Goal: Use online tool/utility: Utilize a website feature to perform a specific function

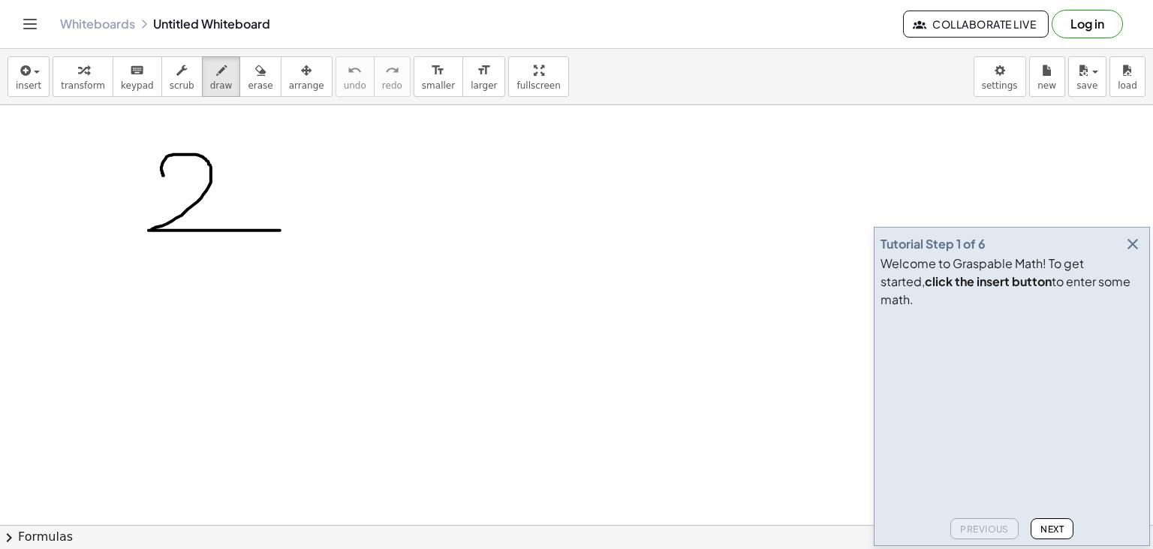
drag, startPoint x: 164, startPoint y: 175, endPoint x: 280, endPoint y: 230, distance: 128.6
drag, startPoint x: 256, startPoint y: 191, endPoint x: 350, endPoint y: 200, distance: 94.2
drag, startPoint x: 296, startPoint y: 166, endPoint x: 275, endPoint y: 290, distance: 125.6
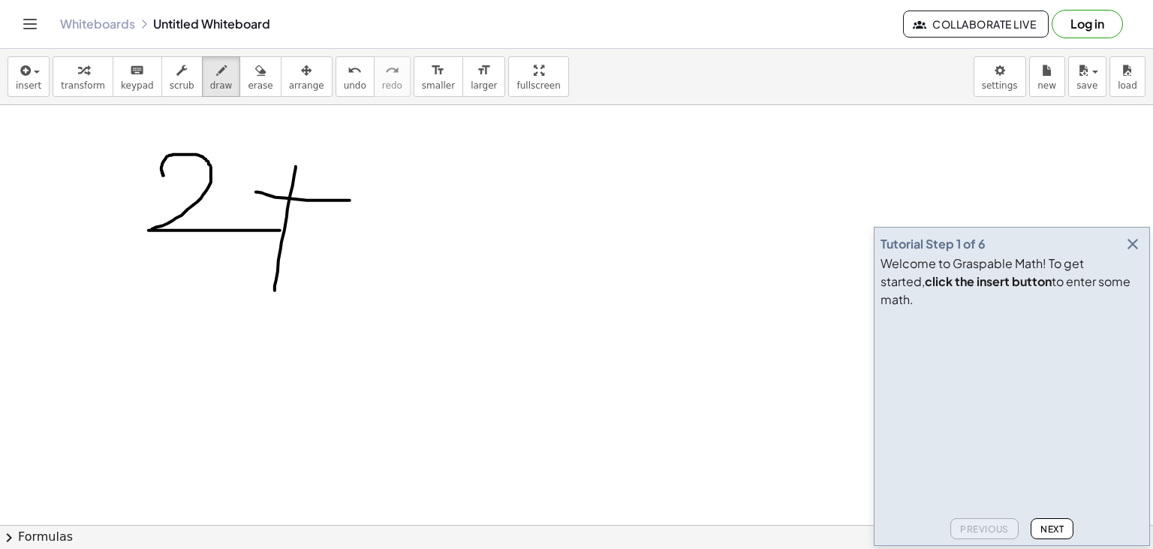
drag, startPoint x: 377, startPoint y: 170, endPoint x: 350, endPoint y: 227, distance: 63.1
drag, startPoint x: 427, startPoint y: 179, endPoint x: 475, endPoint y: 182, distance: 48.1
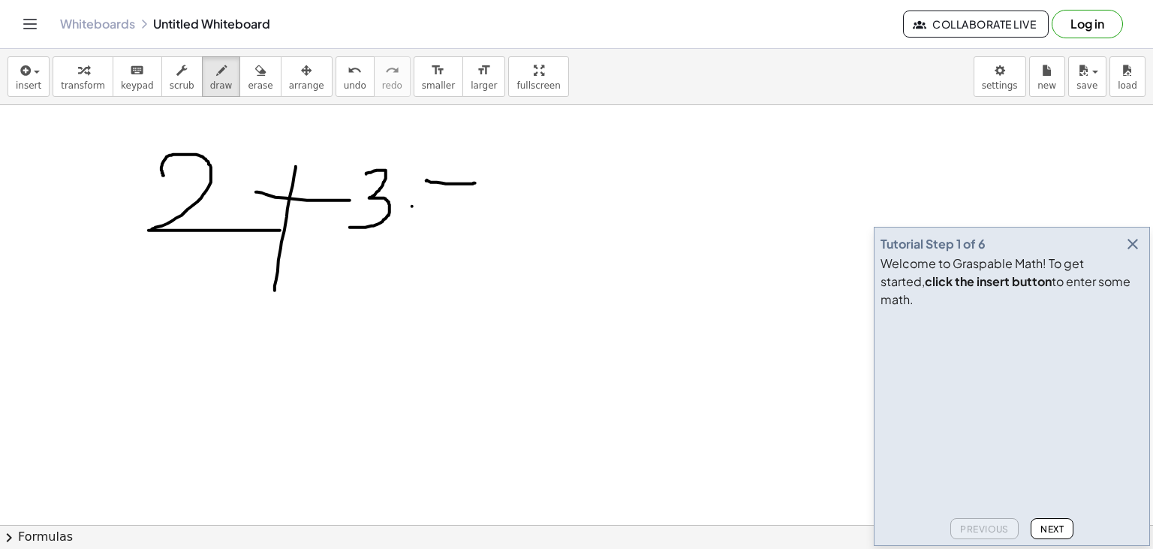
drag, startPoint x: 412, startPoint y: 206, endPoint x: 528, endPoint y: 201, distance: 116.4
drag, startPoint x: 533, startPoint y: 135, endPoint x: 590, endPoint y: 290, distance: 164.8
drag, startPoint x: 189, startPoint y: 284, endPoint x: 549, endPoint y: 275, distance: 359.7
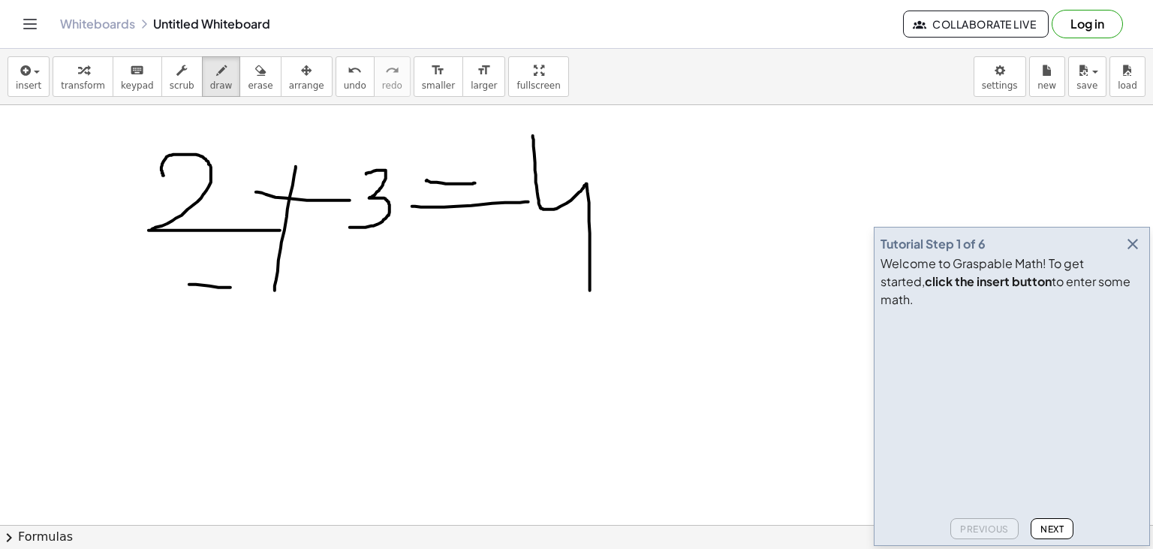
click at [239, 78] on button "erase" at bounding box center [259, 76] width 41 height 41
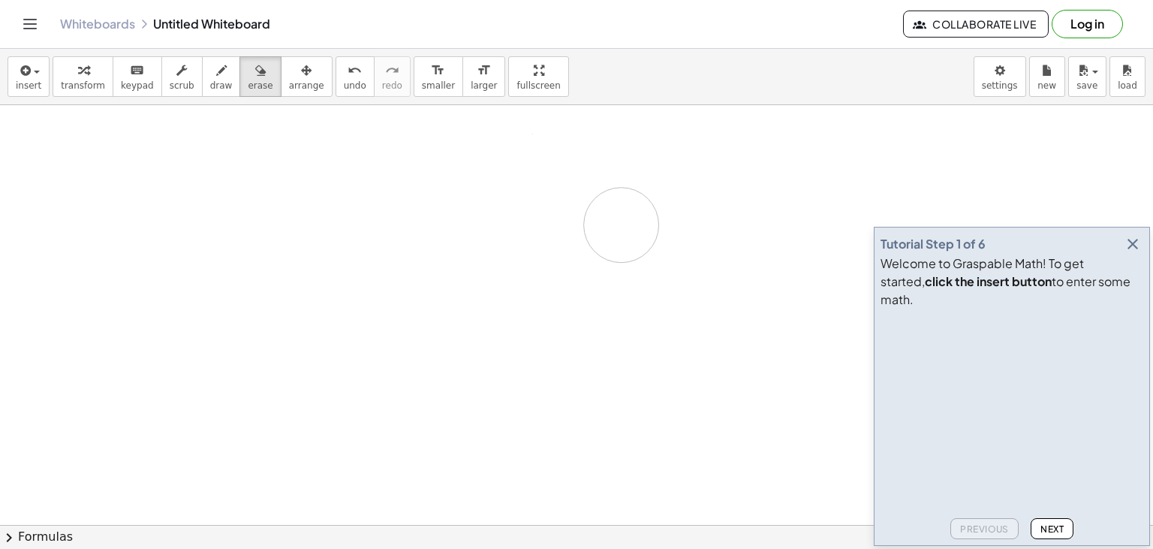
drag, startPoint x: 164, startPoint y: 159, endPoint x: 437, endPoint y: 149, distance: 273.4
click at [210, 74] on div "button" at bounding box center [221, 70] width 23 height 18
click at [23, 77] on icon "button" at bounding box center [24, 71] width 14 height 18
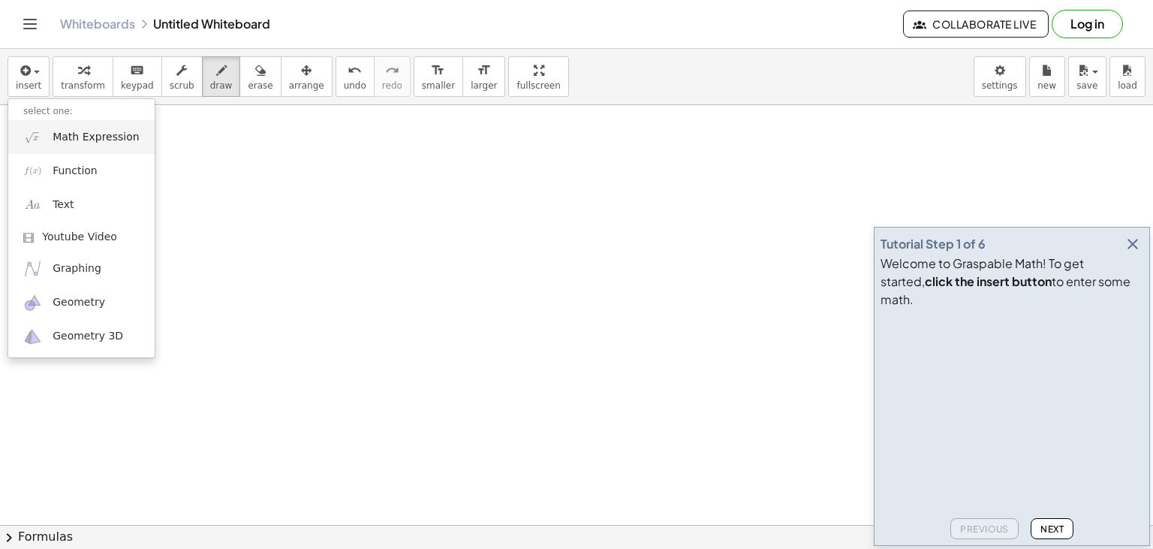
click at [29, 129] on img at bounding box center [32, 137] width 19 height 19
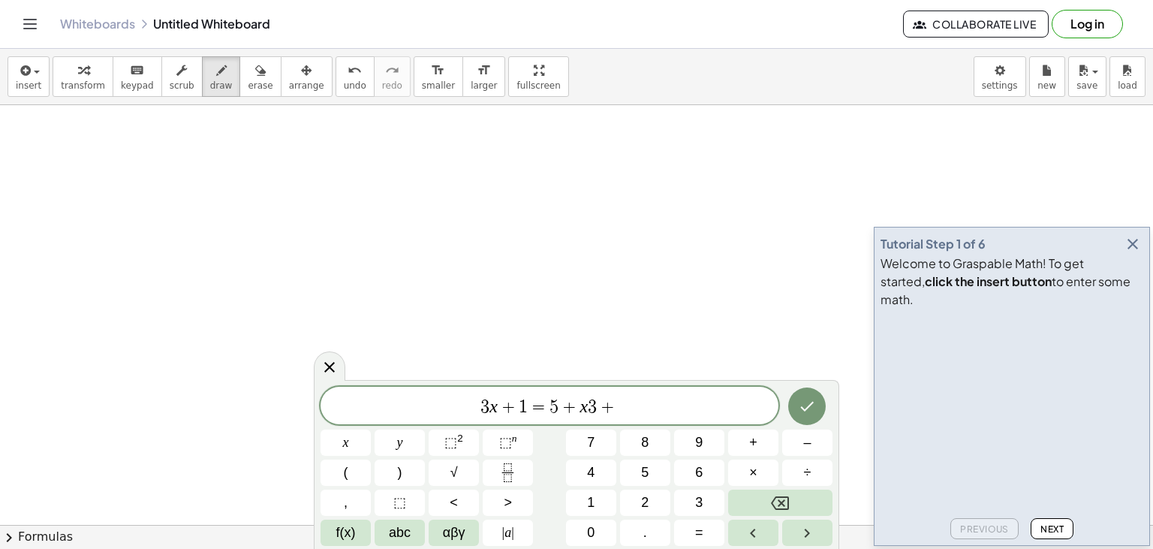
scroll to position [14, 0]
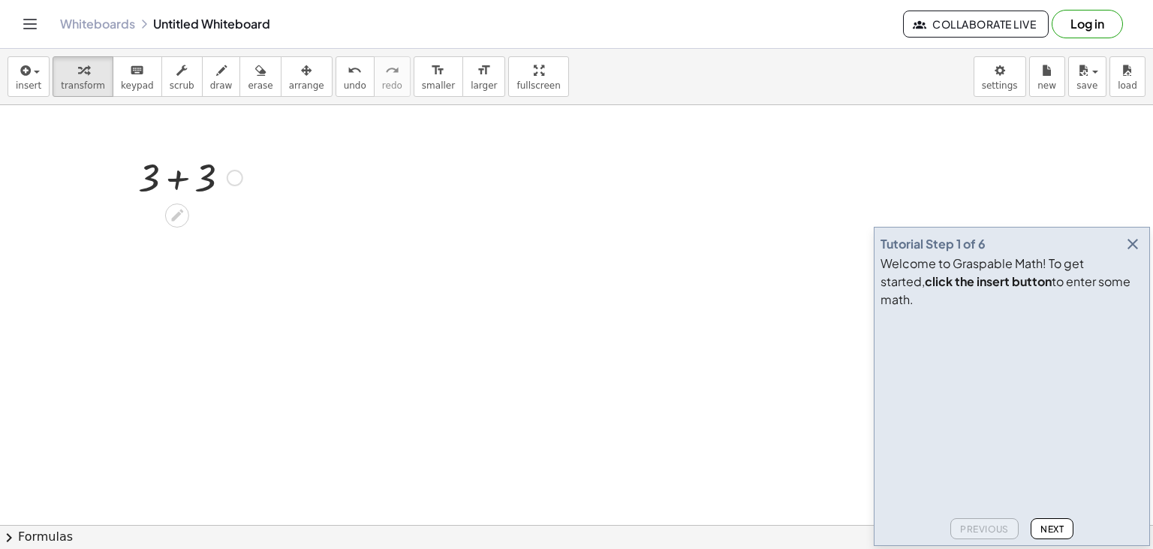
click at [237, 179] on div at bounding box center [235, 178] width 17 height 17
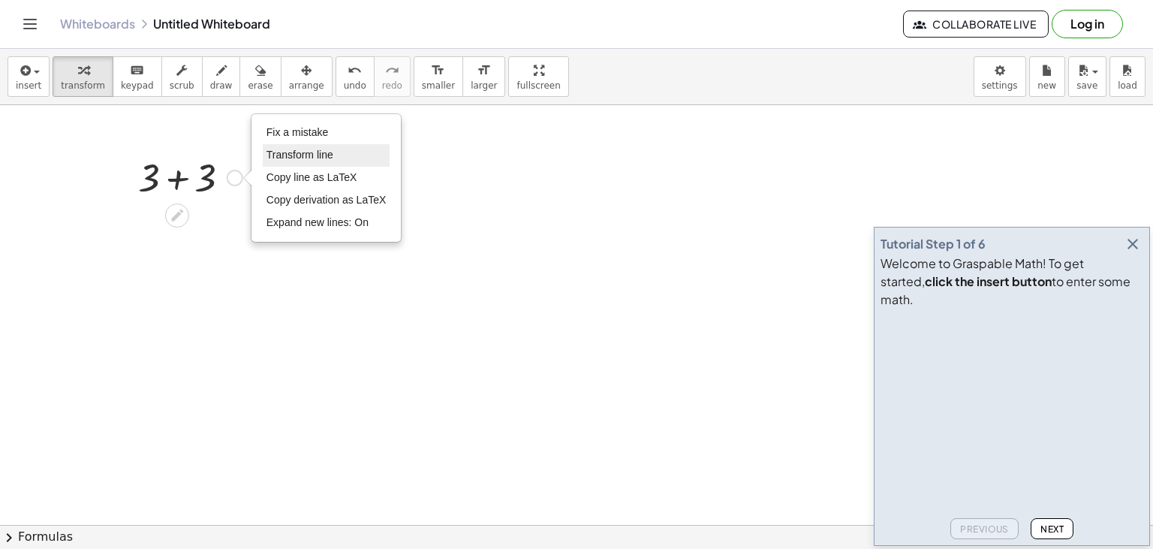
click at [313, 159] on span "Transform line" at bounding box center [299, 155] width 67 height 12
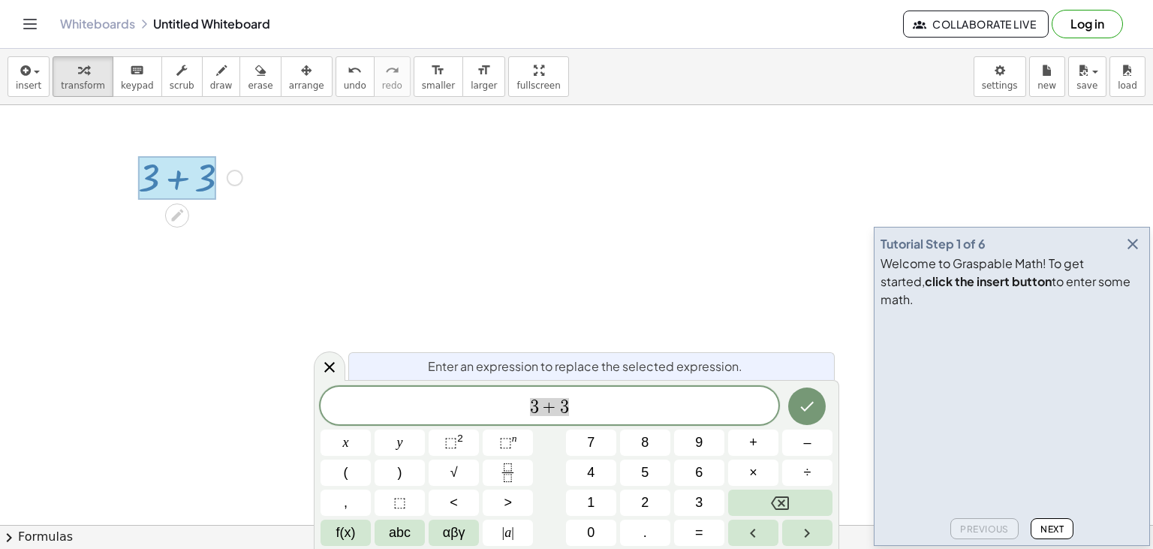
click at [615, 402] on span "3 + 3" at bounding box center [550, 406] width 458 height 21
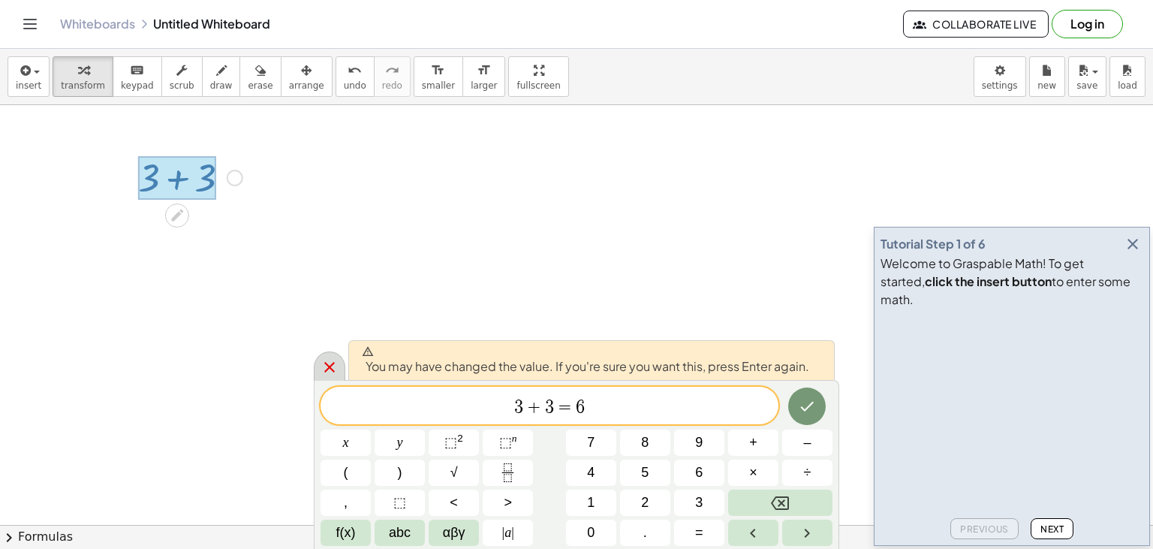
click at [330, 367] on icon at bounding box center [329, 367] width 11 height 11
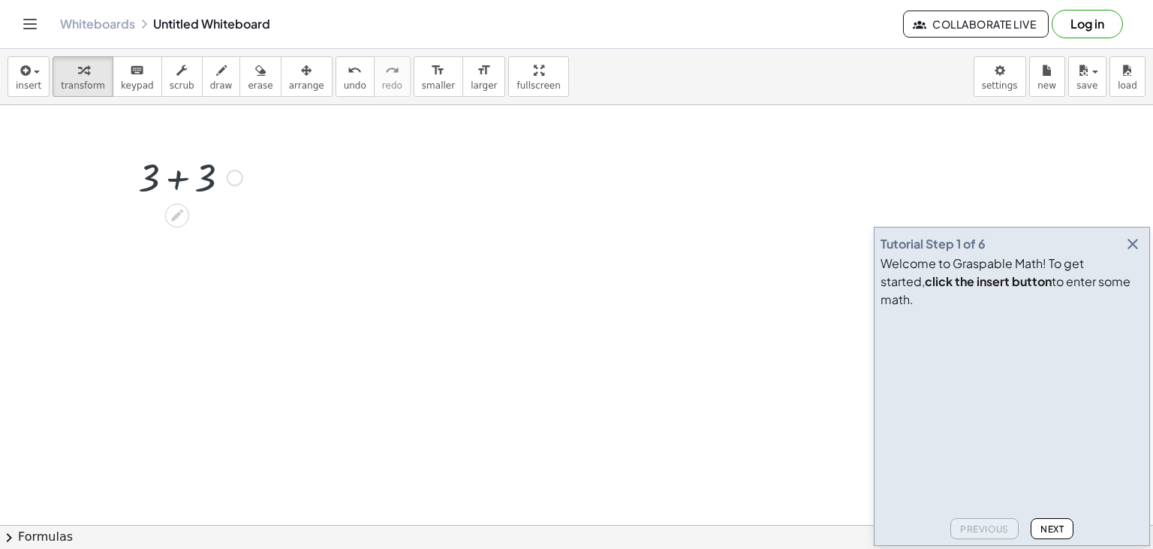
click at [182, 167] on div at bounding box center [190, 176] width 119 height 51
click at [190, 174] on div at bounding box center [190, 176] width 119 height 51
click at [174, 182] on div at bounding box center [190, 176] width 119 height 51
click at [182, 173] on div at bounding box center [190, 176] width 119 height 51
click at [179, 236] on div at bounding box center [190, 227] width 119 height 50
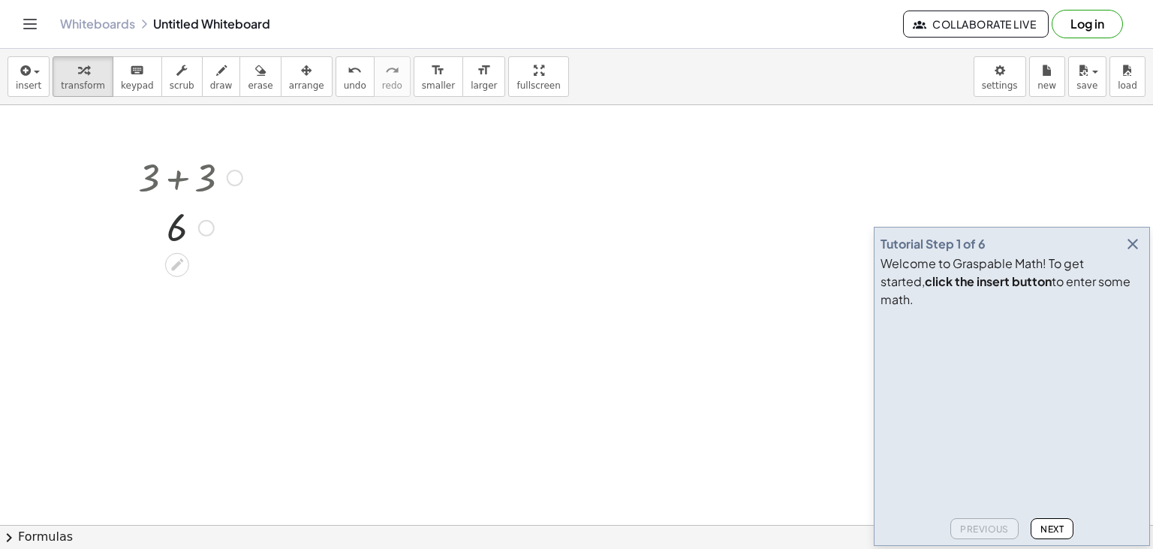
click at [205, 233] on div "Fix a mistake Transform line Copy line as LaTeX Copy derivation as LaTeX Expand…" at bounding box center [206, 228] width 17 height 17
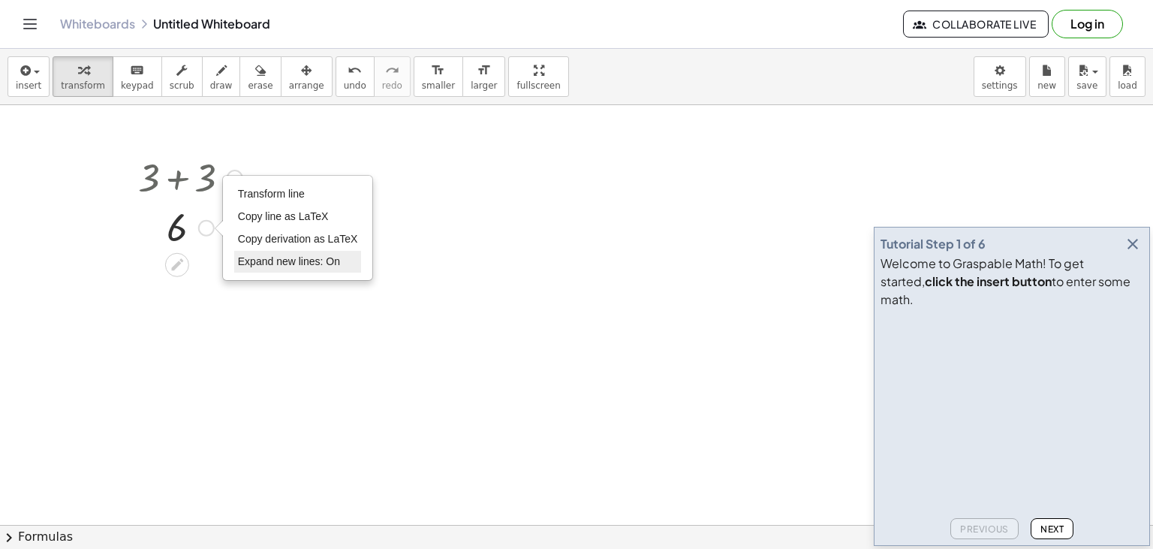
click at [321, 257] on span "Expand new lines: On" at bounding box center [289, 261] width 102 height 12
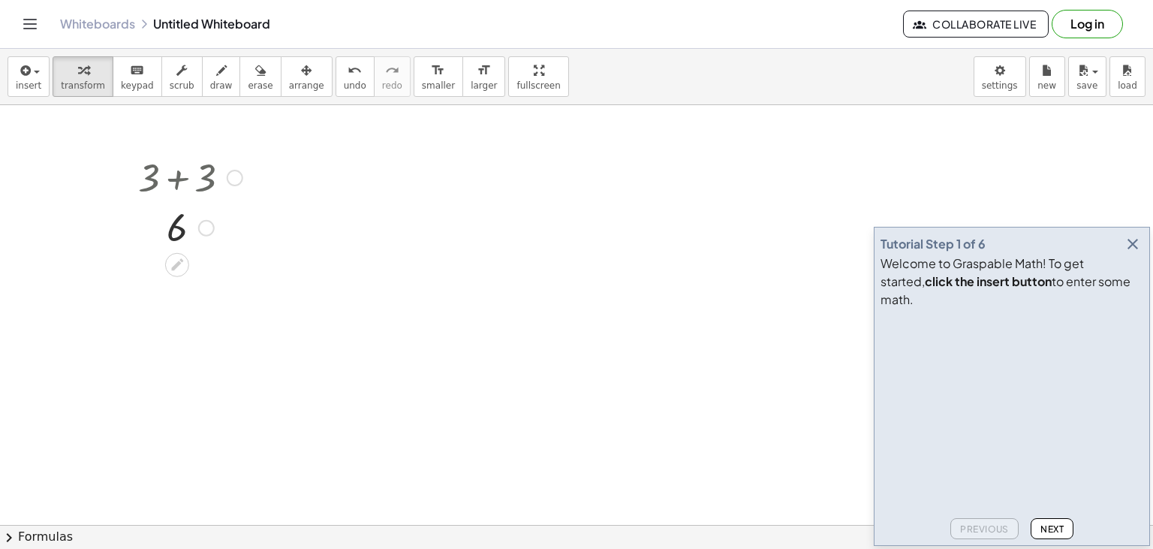
click at [200, 232] on div "Transform line Copy line as LaTeX Copy derivation as LaTeX Expand new lines: On" at bounding box center [206, 228] width 17 height 17
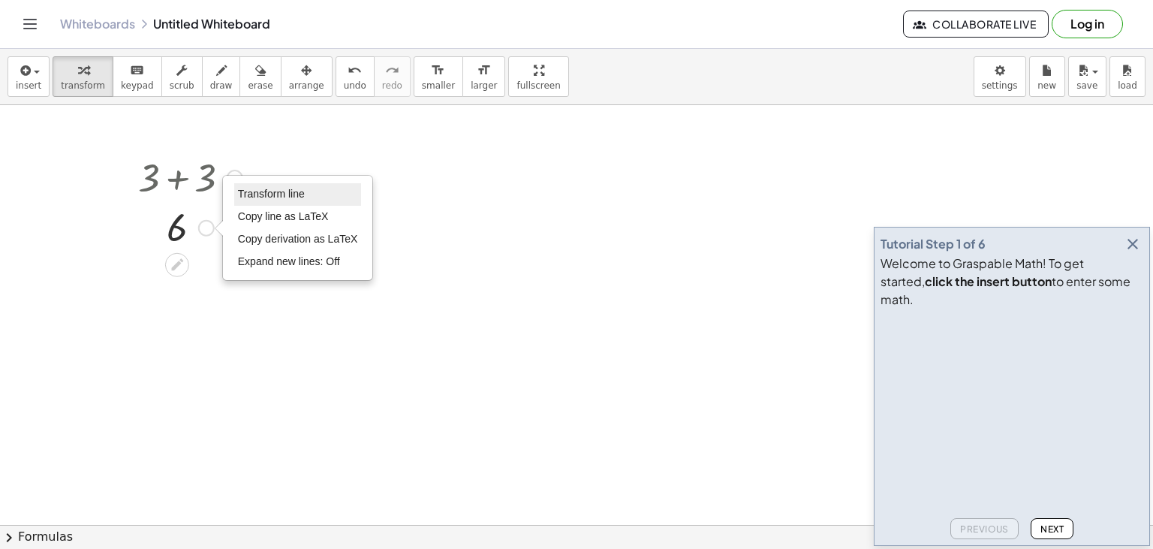
click at [251, 188] on span "Transform line" at bounding box center [271, 194] width 67 height 12
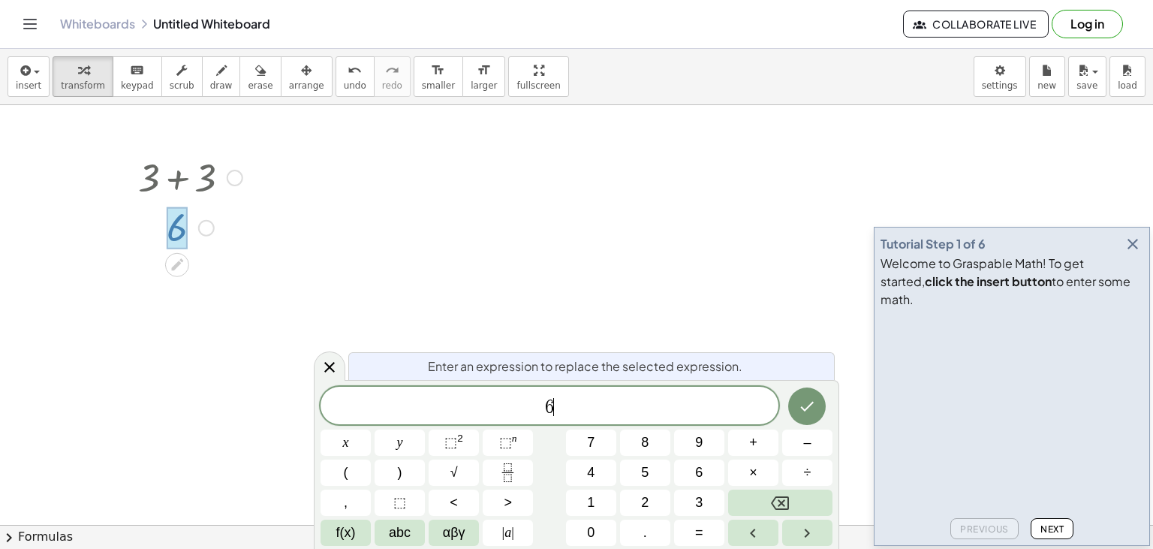
click at [582, 409] on span "6 ​" at bounding box center [550, 406] width 458 height 21
click at [759, 476] on button "×" at bounding box center [753, 472] width 50 height 26
click at [793, 502] on button "Backspace" at bounding box center [780, 502] width 104 height 26
click at [759, 448] on button "+" at bounding box center [753, 442] width 50 height 26
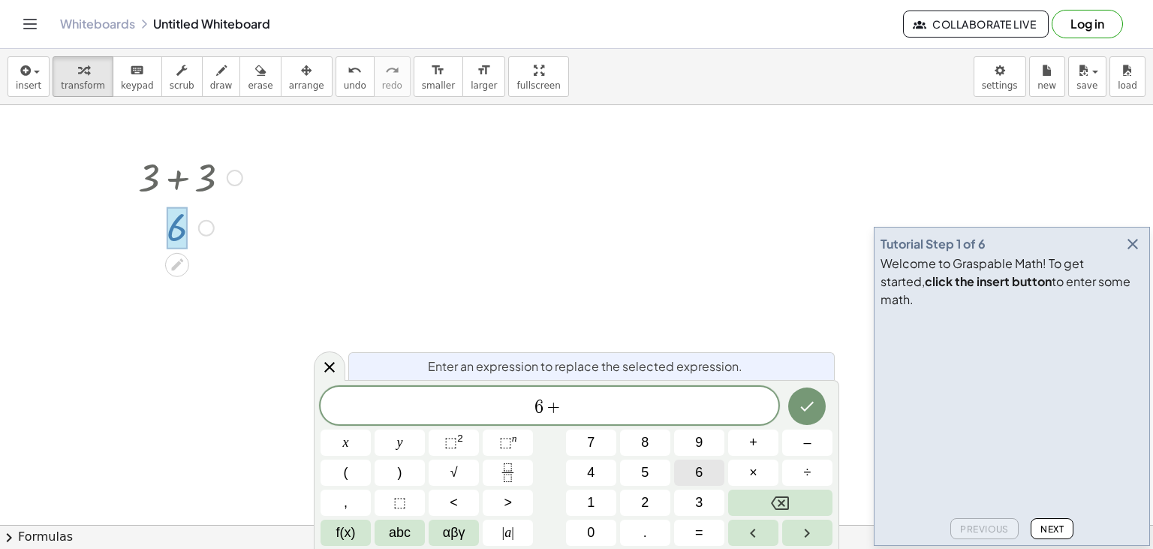
click at [696, 468] on span "6" at bounding box center [699, 472] width 8 height 20
click at [801, 407] on icon "Done" at bounding box center [807, 406] width 18 height 18
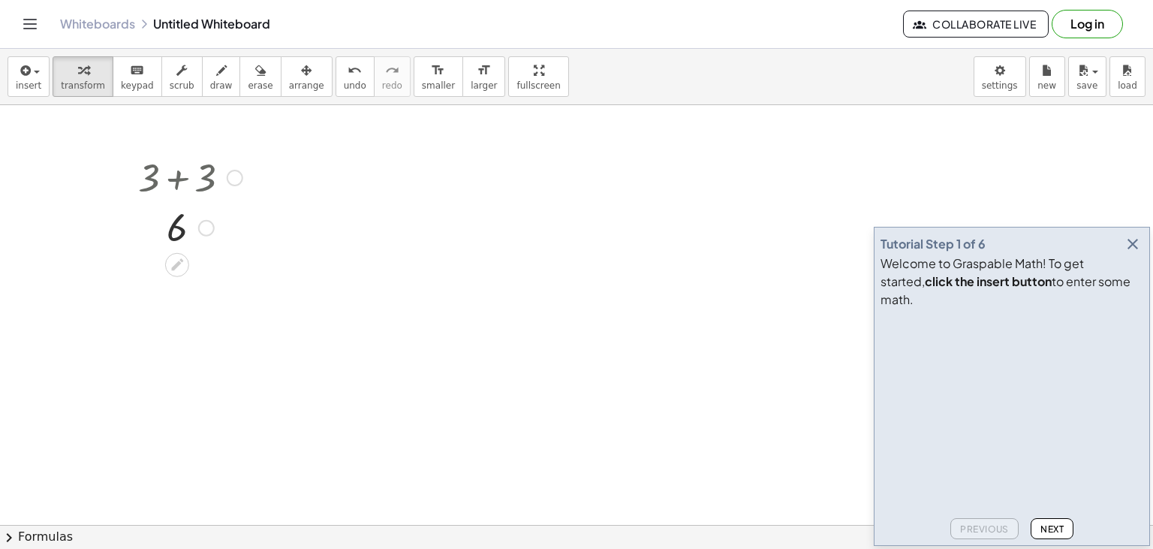
click at [201, 179] on div at bounding box center [190, 176] width 119 height 51
drag, startPoint x: 152, startPoint y: 179, endPoint x: 221, endPoint y: 180, distance: 69.1
click at [220, 180] on div at bounding box center [190, 176] width 119 height 51
click at [176, 232] on div at bounding box center [190, 227] width 119 height 50
drag, startPoint x: 173, startPoint y: 229, endPoint x: 173, endPoint y: 212, distance: 17.3
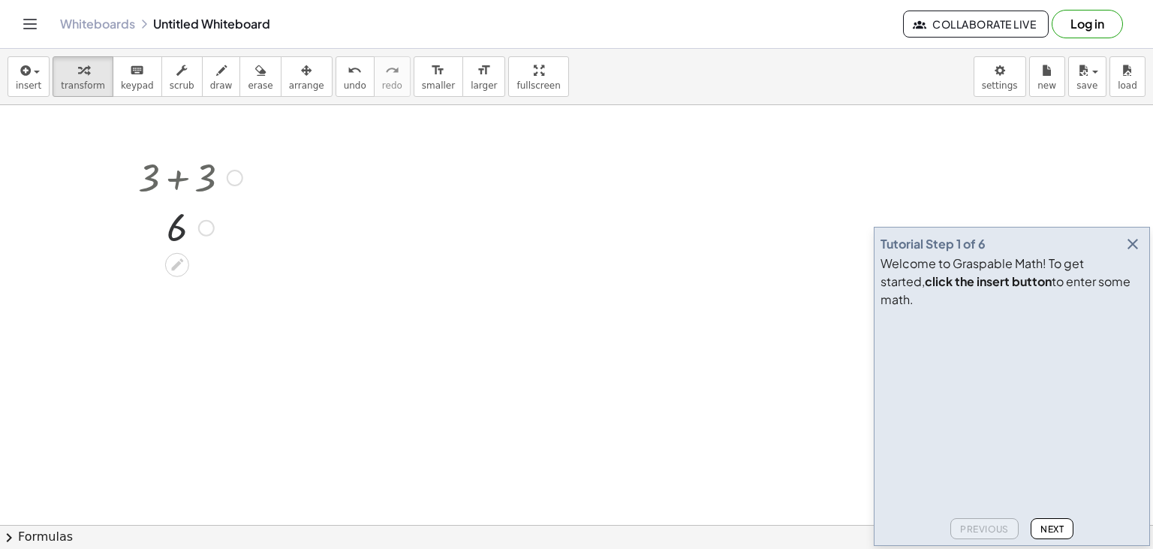
click at [173, 228] on div at bounding box center [190, 227] width 119 height 50
click at [348, 72] on icon "undo" at bounding box center [355, 71] width 14 height 18
click at [173, 176] on div at bounding box center [190, 176] width 119 height 51
drag, startPoint x: 182, startPoint y: 176, endPoint x: 227, endPoint y: 179, distance: 45.1
click at [177, 178] on div "6 6" at bounding box center [177, 178] width 0 height 0
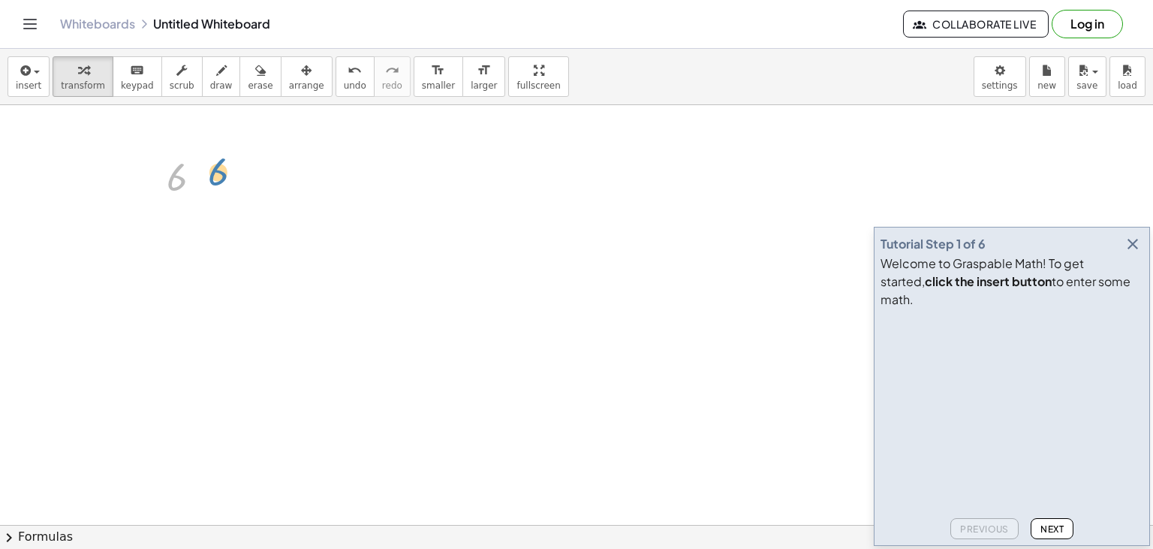
drag, startPoint x: 177, startPoint y: 179, endPoint x: 218, endPoint y: 173, distance: 40.9
click at [218, 173] on div at bounding box center [190, 177] width 62 height 50
click at [203, 176] on div at bounding box center [202, 178] width 17 height 17
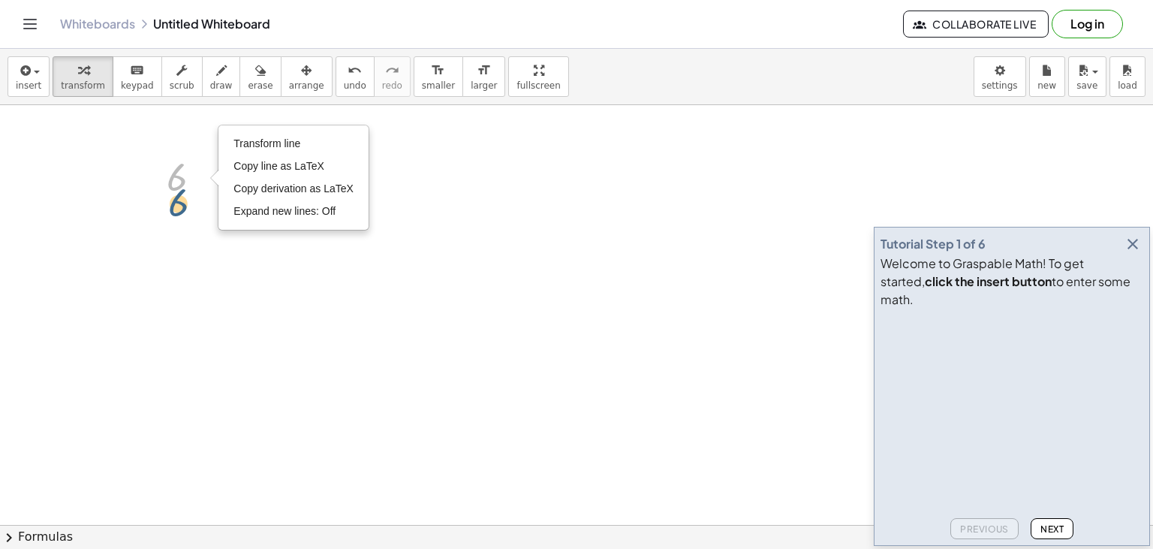
drag, startPoint x: 173, startPoint y: 179, endPoint x: 175, endPoint y: 206, distance: 27.1
click at [177, 178] on div "6 6 Transform line Copy line as LaTeX Copy derivation as LaTeX Expand new lines…" at bounding box center [177, 178] width 0 height 0
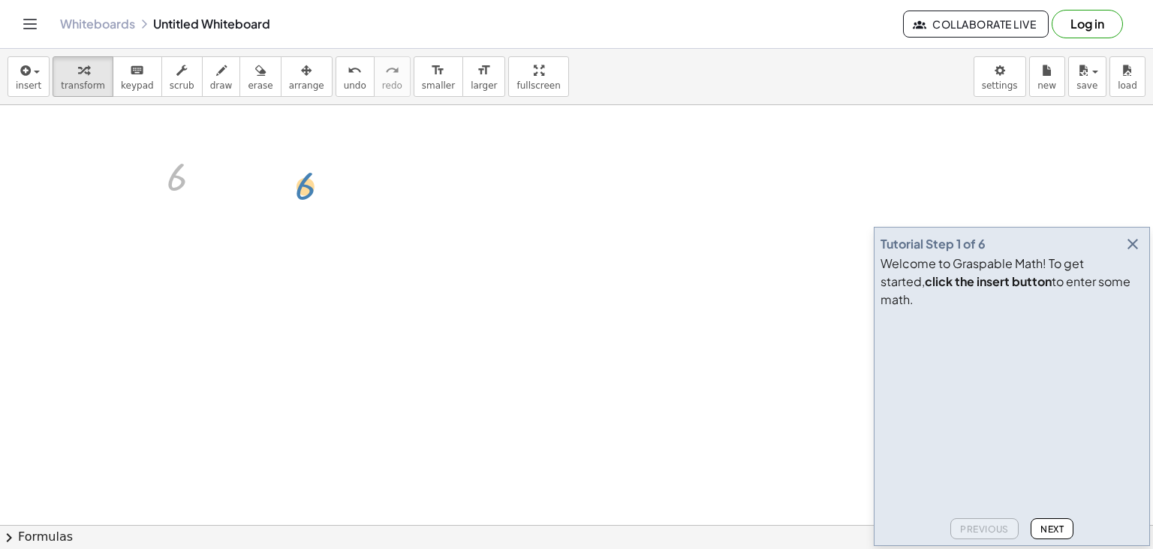
drag, startPoint x: 179, startPoint y: 176, endPoint x: 308, endPoint y: 185, distance: 128.7
click at [177, 178] on div "6 6" at bounding box center [177, 178] width 0 height 0
drag, startPoint x: 173, startPoint y: 183, endPoint x: 161, endPoint y: 301, distance: 118.4
click at [177, 178] on div "6 6" at bounding box center [177, 178] width 0 height 0
